Goal: Transaction & Acquisition: Purchase product/service

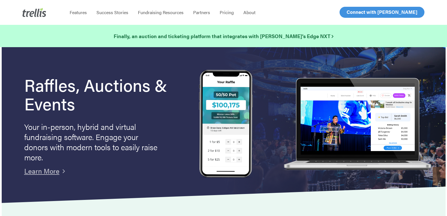
click at [354, 11] on span "Log In" at bounding box center [353, 12] width 14 height 7
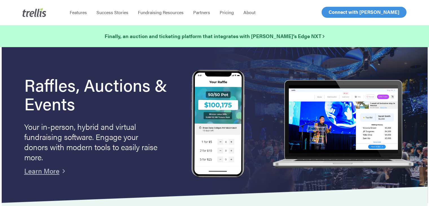
click at [333, 12] on span "Log In" at bounding box center [335, 12] width 14 height 7
